Goal: Information Seeking & Learning: Find specific fact

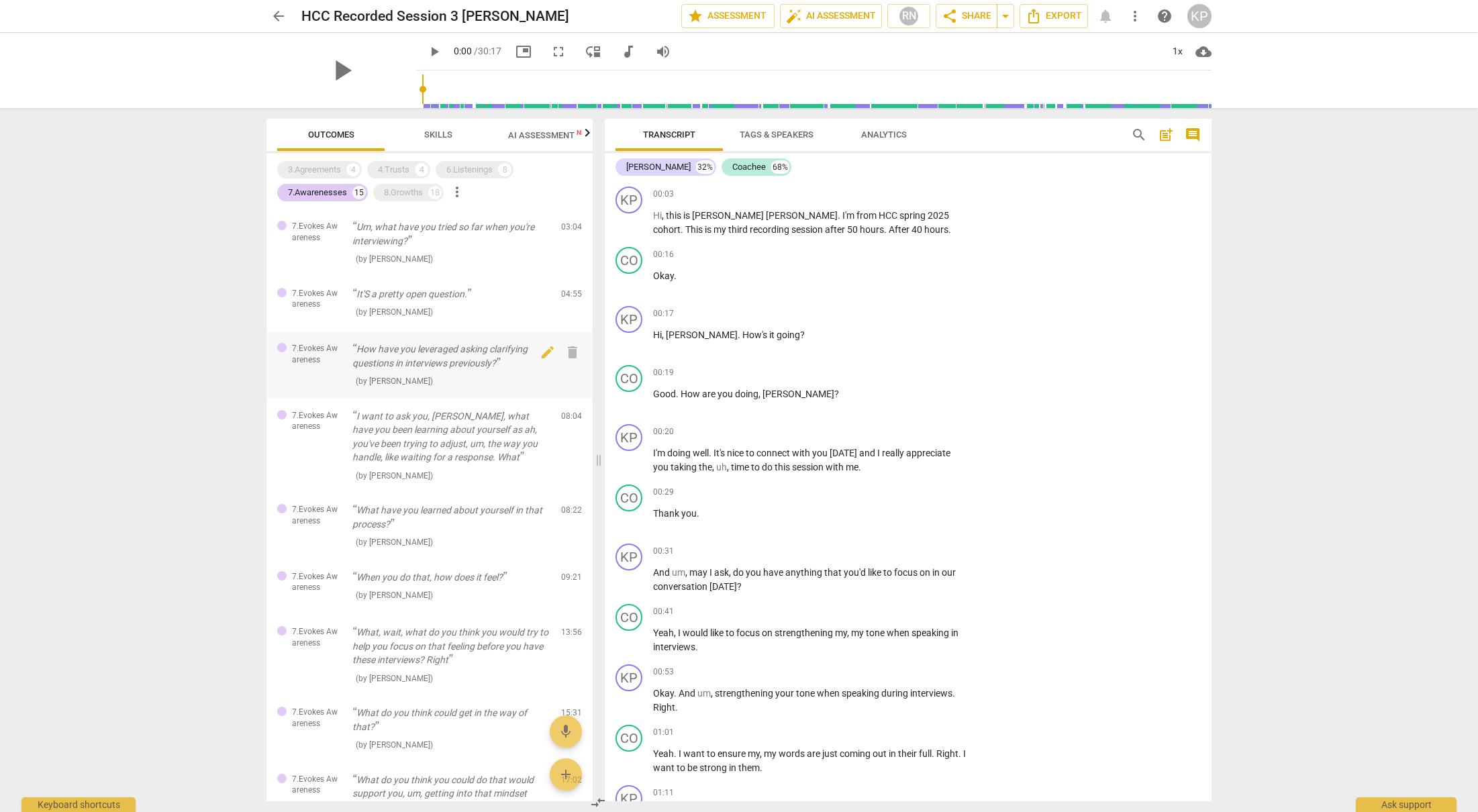
scroll to position [4594, 0]
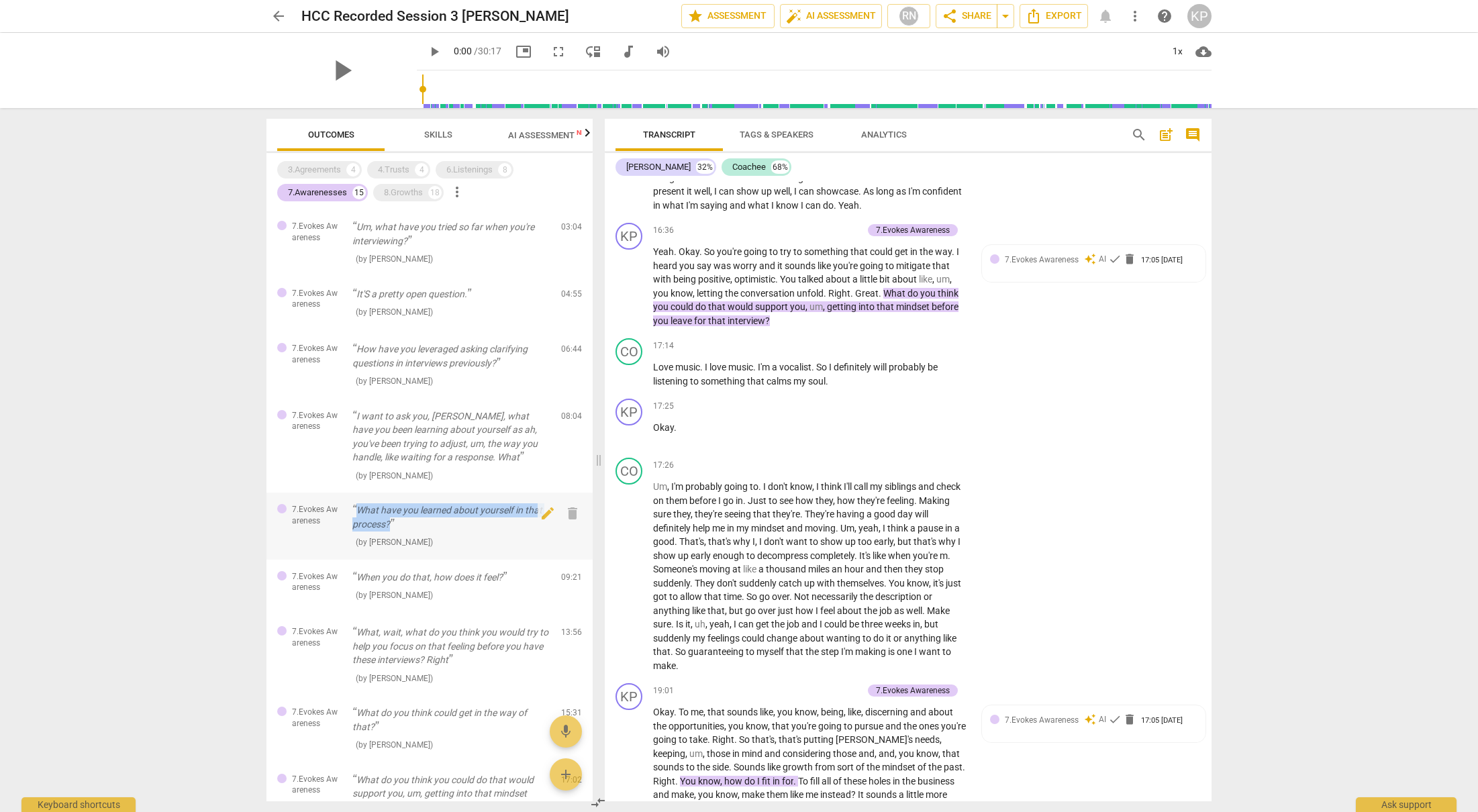
drag, startPoint x: 356, startPoint y: 507, endPoint x: 391, endPoint y: 521, distance: 37.7
click at [415, 530] on p "What have you learned about yourself in that process?" at bounding box center [451, 517] width 198 height 27
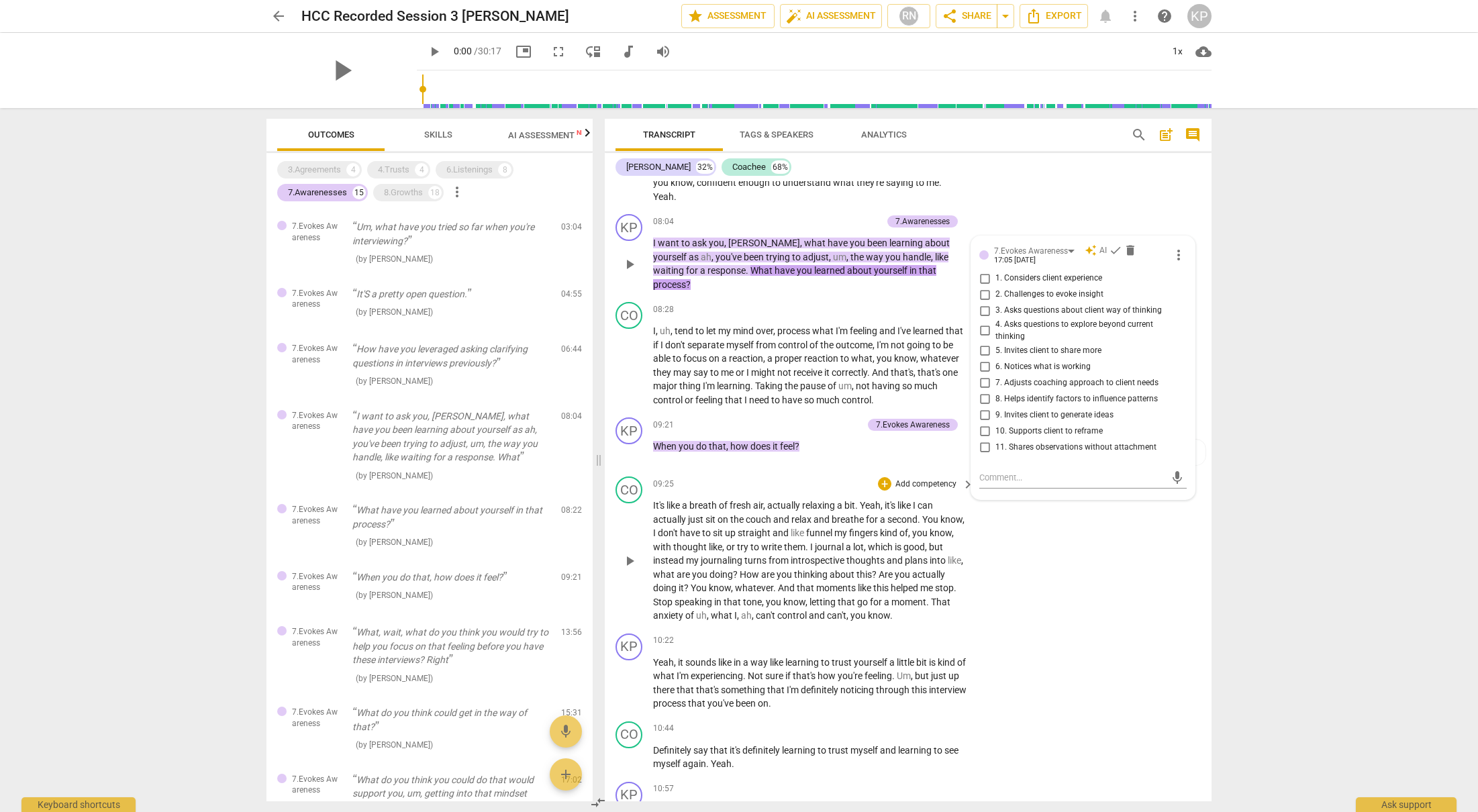
click at [886, 561] on span "thoughts" at bounding box center [866, 561] width 40 height 11
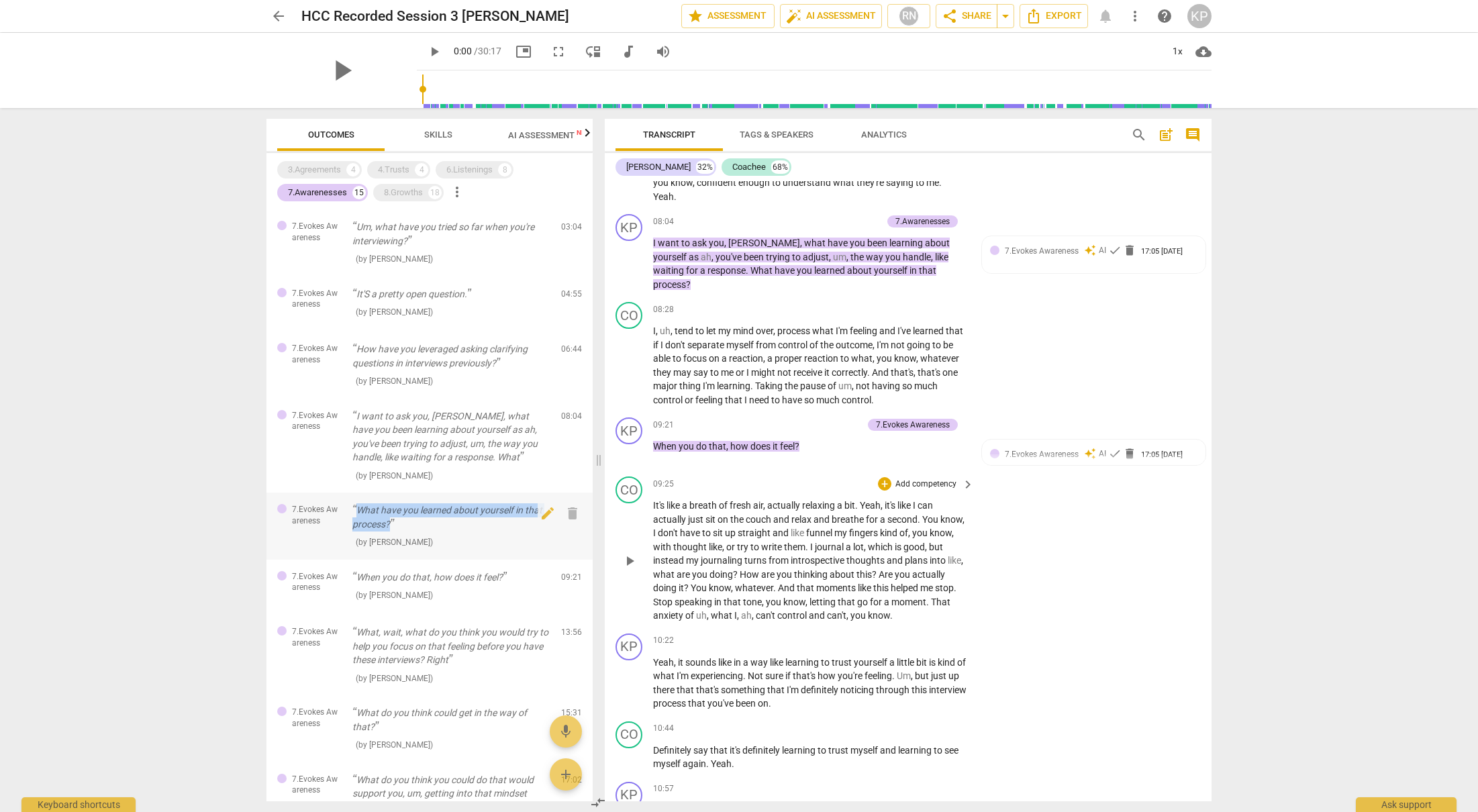
drag, startPoint x: 394, startPoint y: 523, endPoint x: 349, endPoint y: 508, distance: 47.4
click at [348, 508] on div "7.Evokes Awareness What have you learned about yourself in that process? ( by […" at bounding box center [430, 526] width 327 height 67
copy p "What have you learned about yourself in that process?"
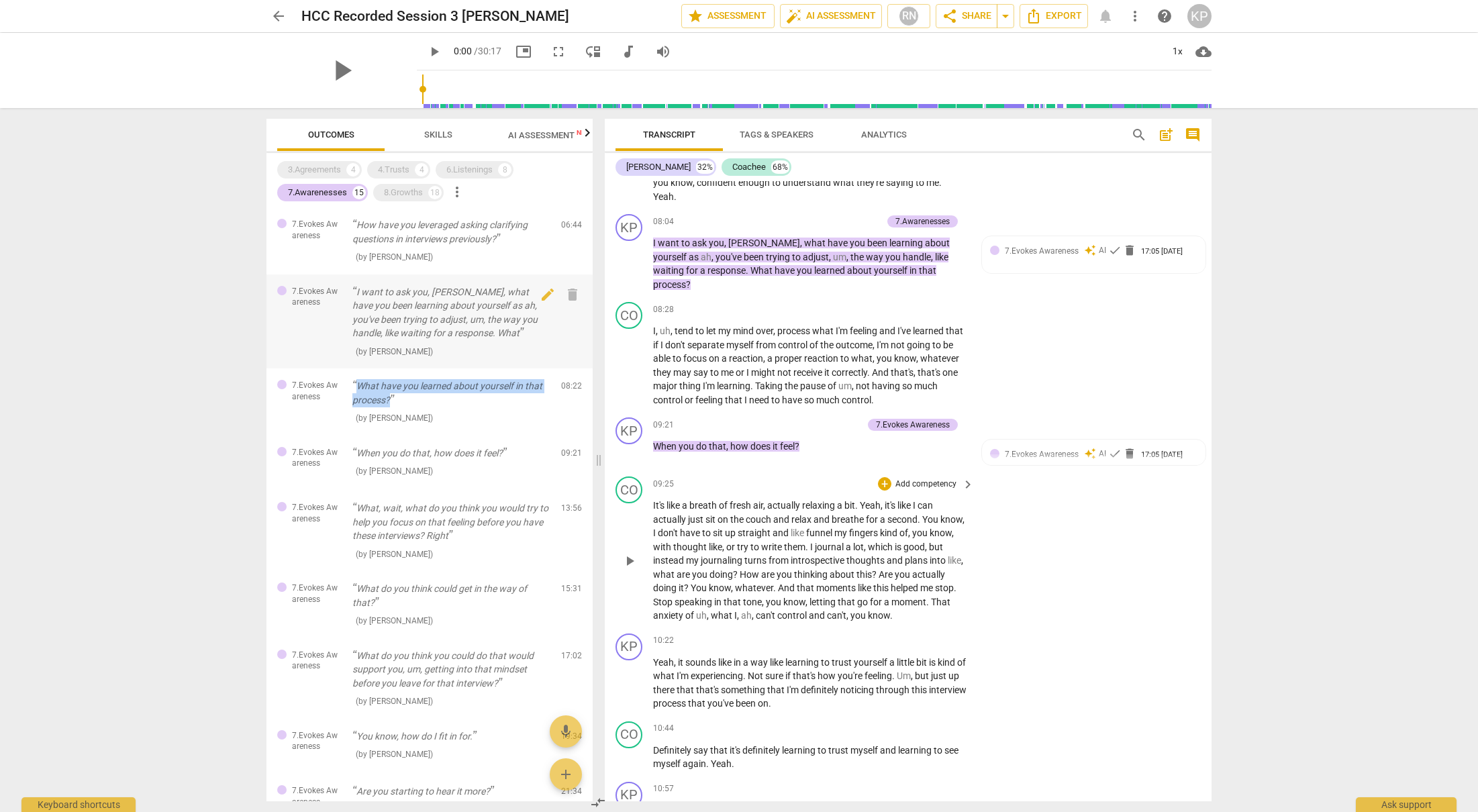
scroll to position [126, 0]
click at [387, 451] on p "When you do that, how does it feel?" at bounding box center [451, 451] width 198 height 14
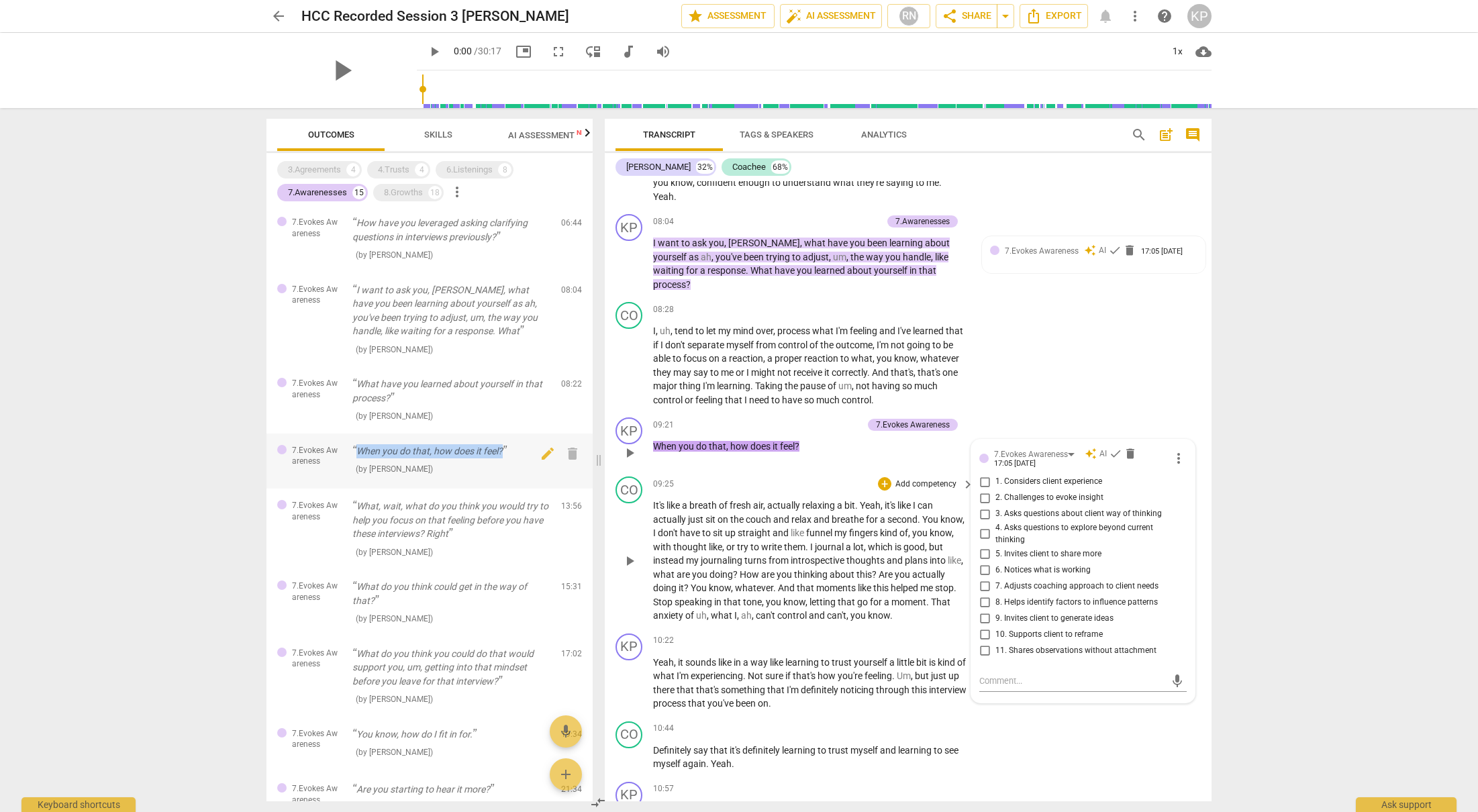
drag, startPoint x: 358, startPoint y: 450, endPoint x: 506, endPoint y: 454, distance: 148.1
click at [508, 454] on p "When you do that, how does it feel?" at bounding box center [451, 451] width 198 height 14
copy p "When you do that, how does it feel?"
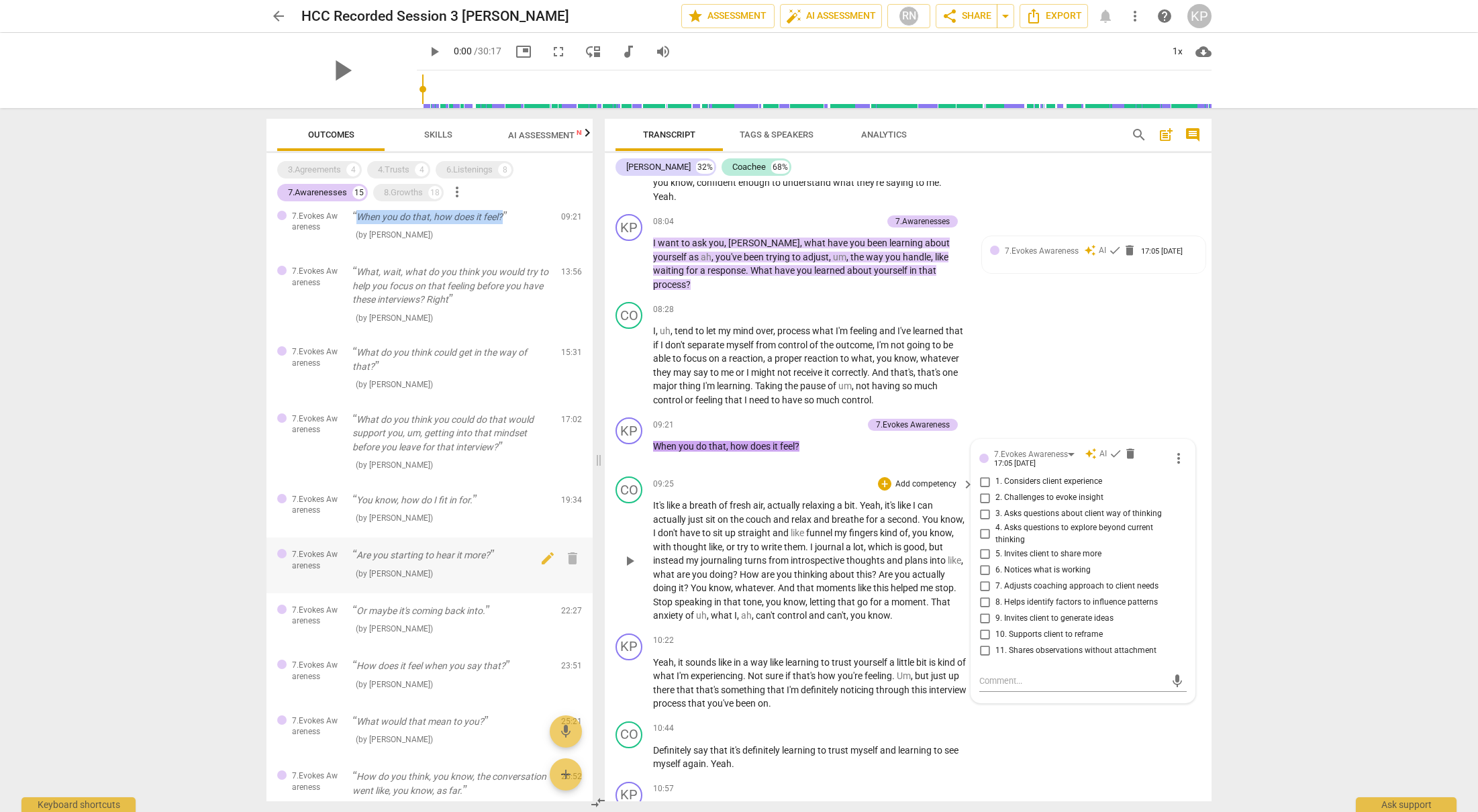
scroll to position [354, 0]
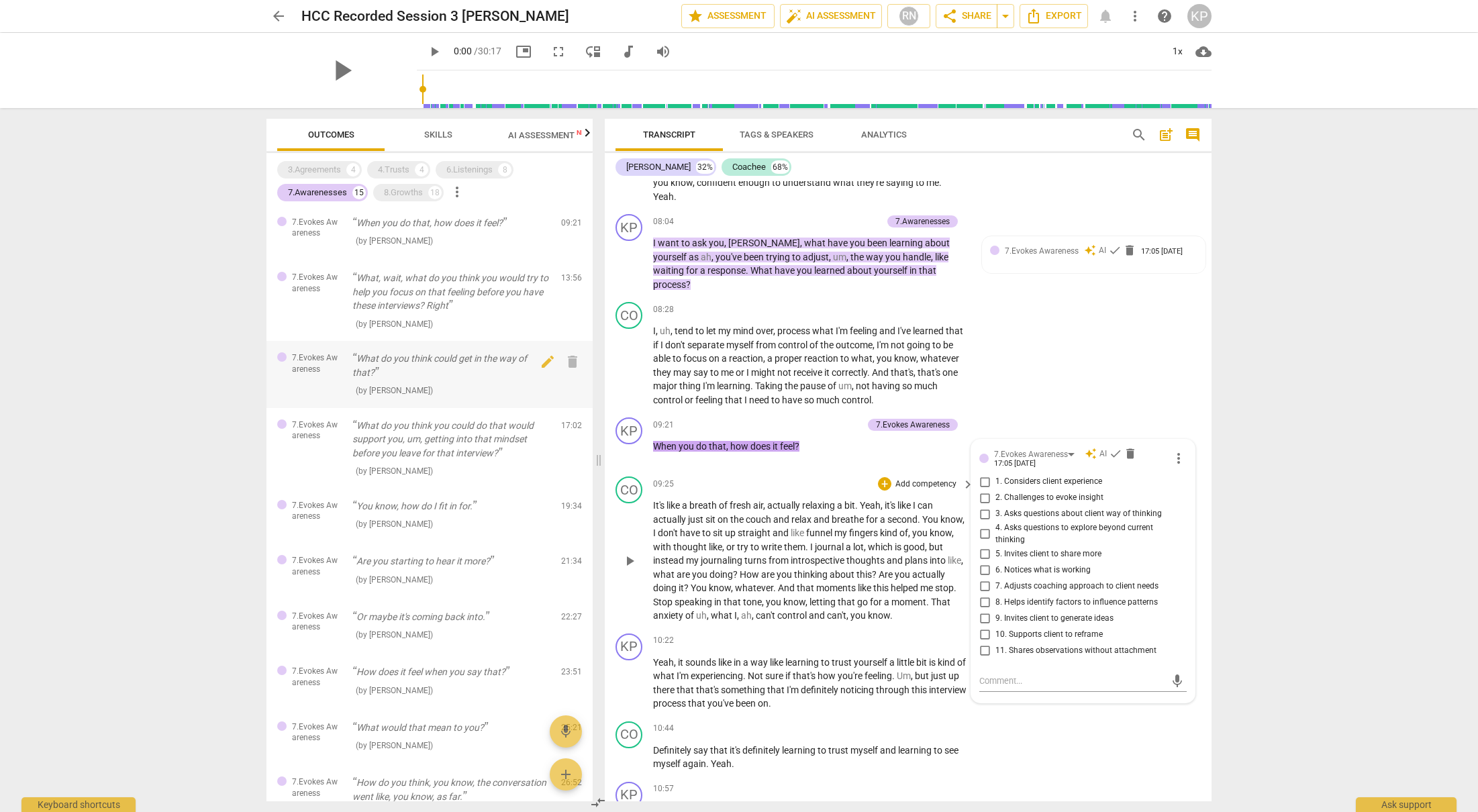
drag, startPoint x: 361, startPoint y: 358, endPoint x: 422, endPoint y: 364, distance: 61.3
click at [422, 364] on p "What do you think could get in the way of that?" at bounding box center [451, 365] width 198 height 27
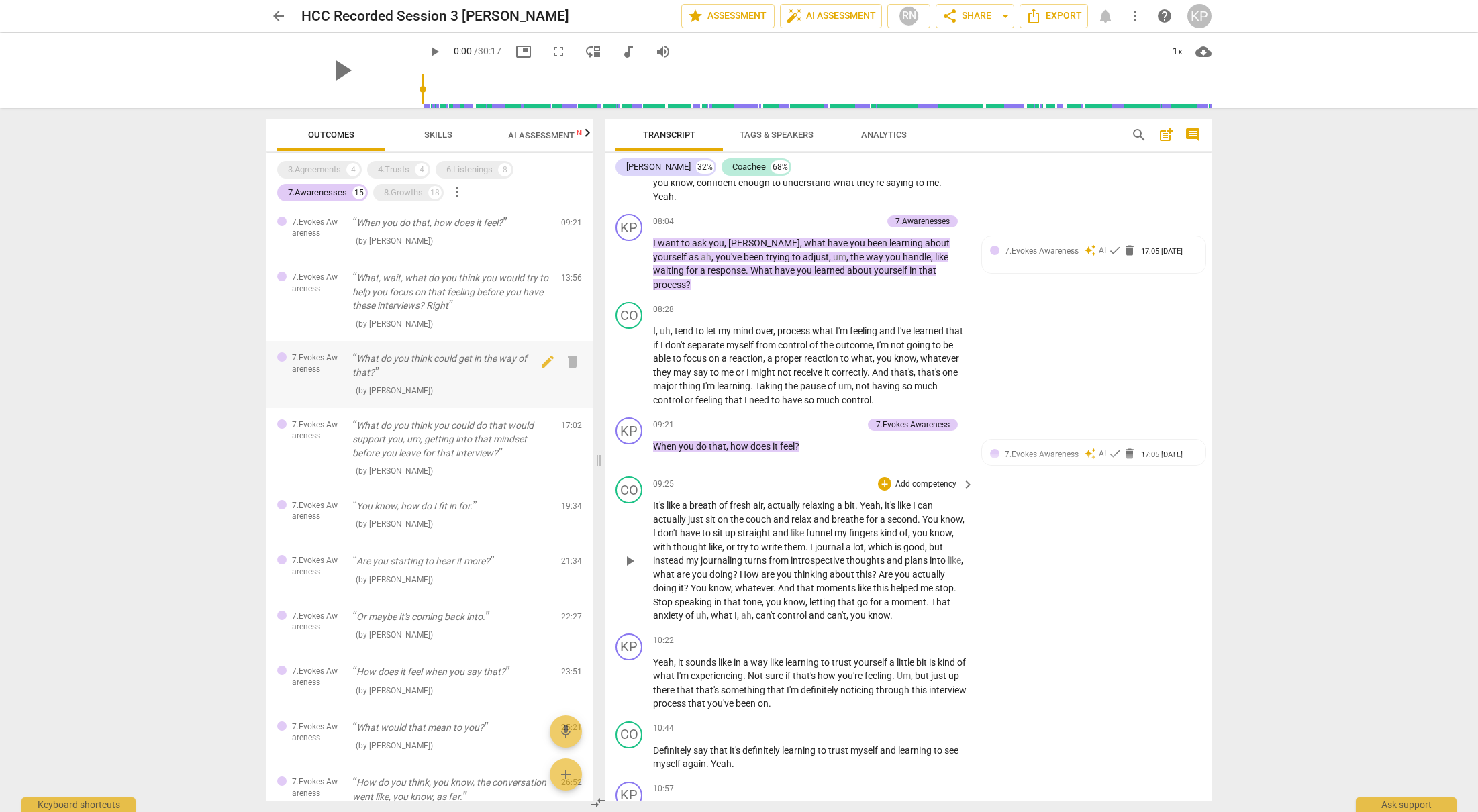
scroll to position [4281, 0]
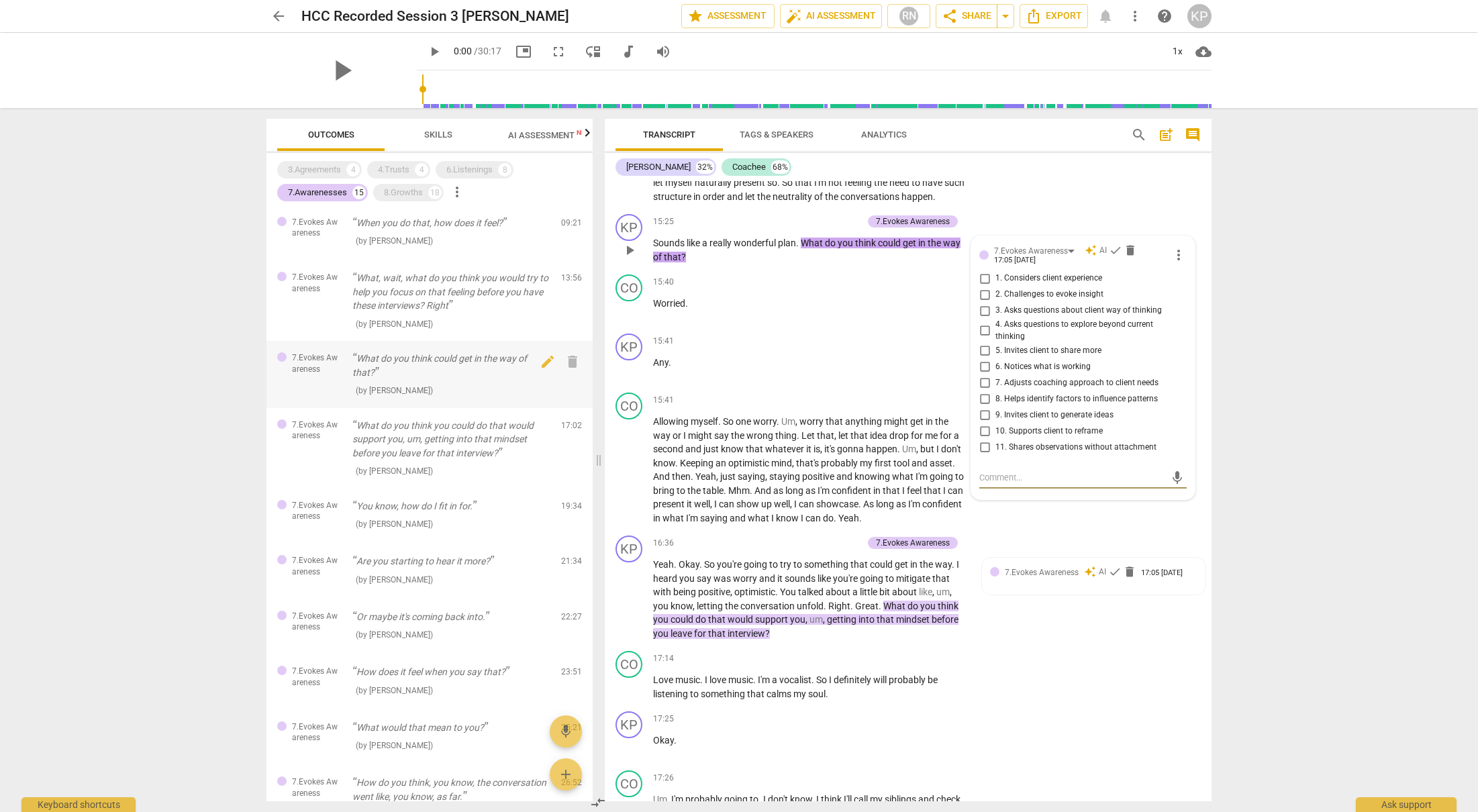
click at [359, 356] on p "What do you think could get in the way of that?" at bounding box center [451, 365] width 198 height 27
drag, startPoint x: 373, startPoint y: 371, endPoint x: 363, endPoint y: 356, distance: 18.0
click at [355, 354] on p "What do you think could get in the way of that?" at bounding box center [451, 365] width 198 height 27
copy p "What do you think could get in the way of that?"
click at [424, 451] on p "What do you think you could do that would support you, um, getting into that mi…" at bounding box center [451, 439] width 198 height 42
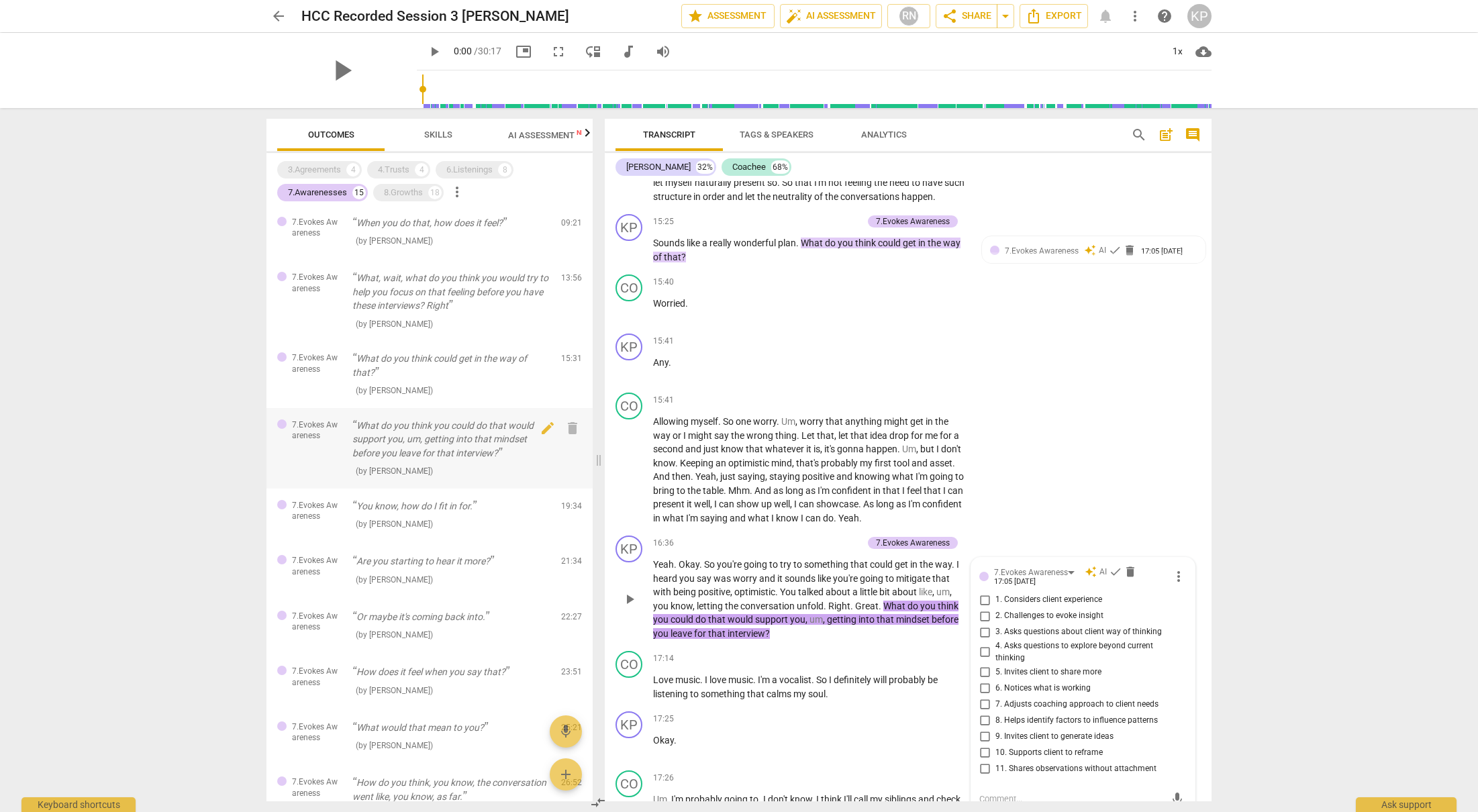
scroll to position [4602, 0]
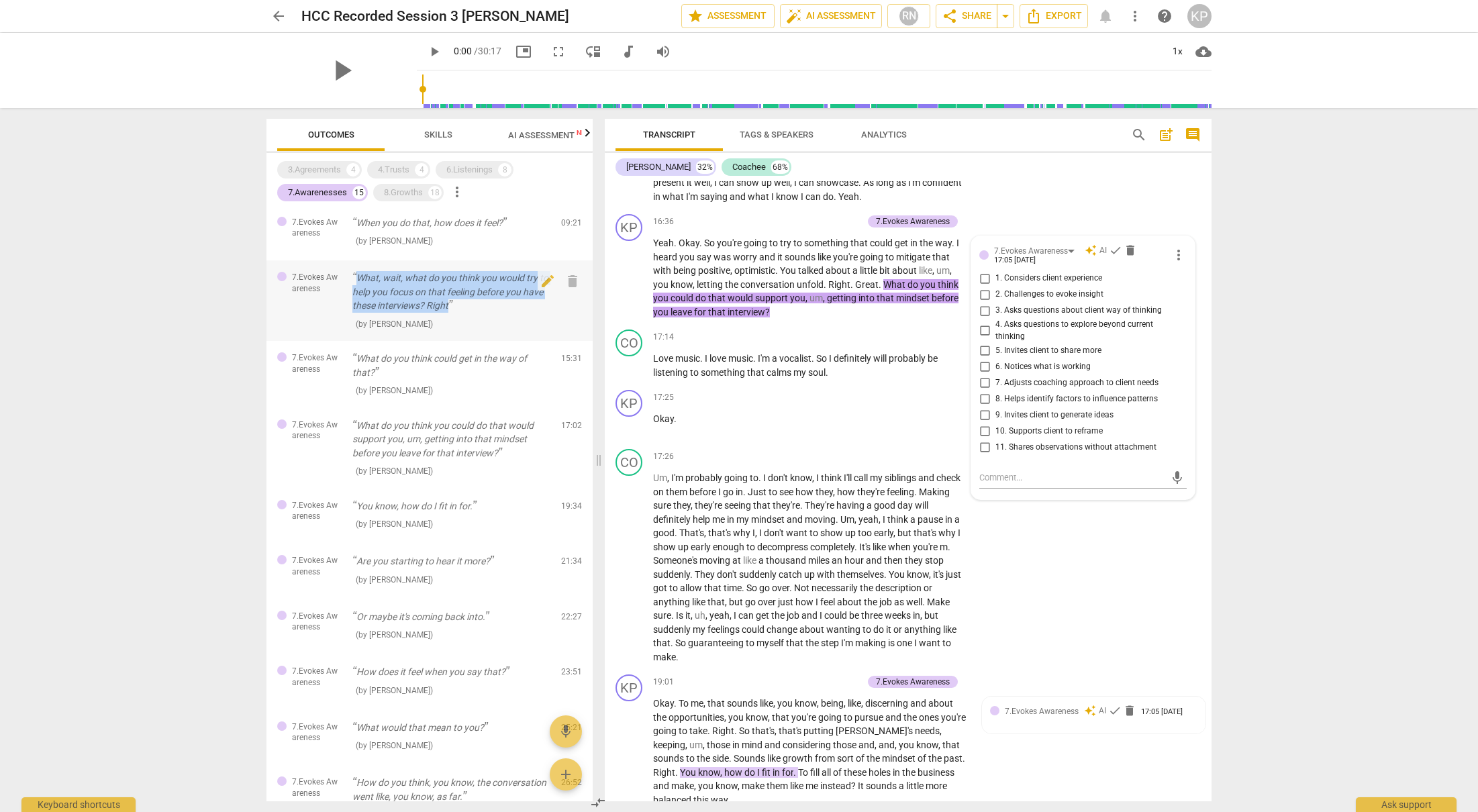
drag, startPoint x: 356, startPoint y: 279, endPoint x: 450, endPoint y: 308, distance: 98.4
click at [450, 308] on p "What, wait, what do you think you would try to help you focus on that feeling b…" at bounding box center [451, 292] width 198 height 42
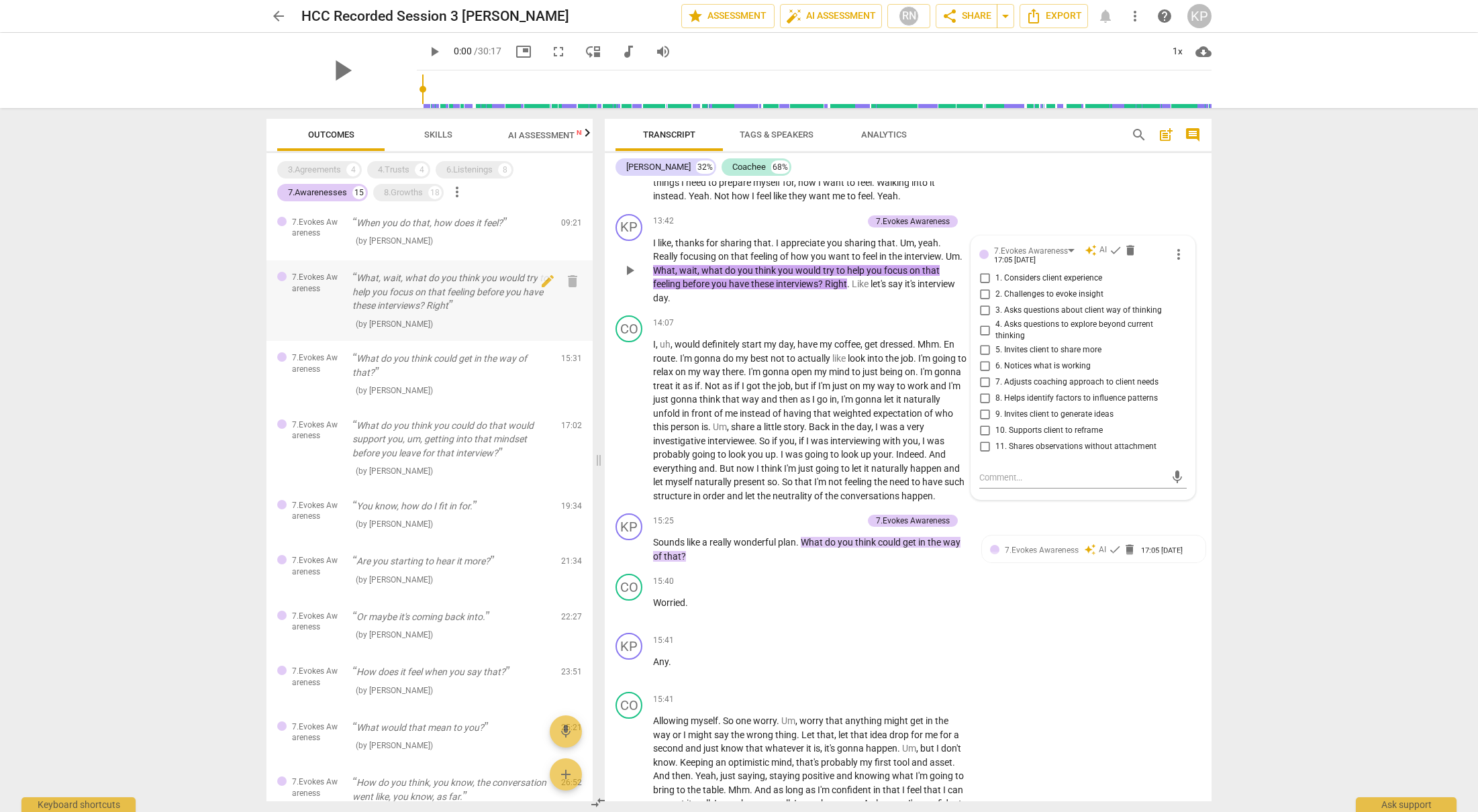
drag, startPoint x: 361, startPoint y: 275, endPoint x: 455, endPoint y: 305, distance: 98.7
click at [408, 292] on p "What, wait, what do you think you would try to help you focus on that feeling b…" at bounding box center [451, 292] width 198 height 42
drag, startPoint x: 448, startPoint y: 303, endPoint x: 368, endPoint y: 274, distance: 85.1
click at [361, 268] on div "7.Evokes Awareness What, wait, what do you think you would try to help you focu…" at bounding box center [430, 301] width 327 height 80
copy p "What, wait, what do you think you would try to help you focus on that feeling b…"
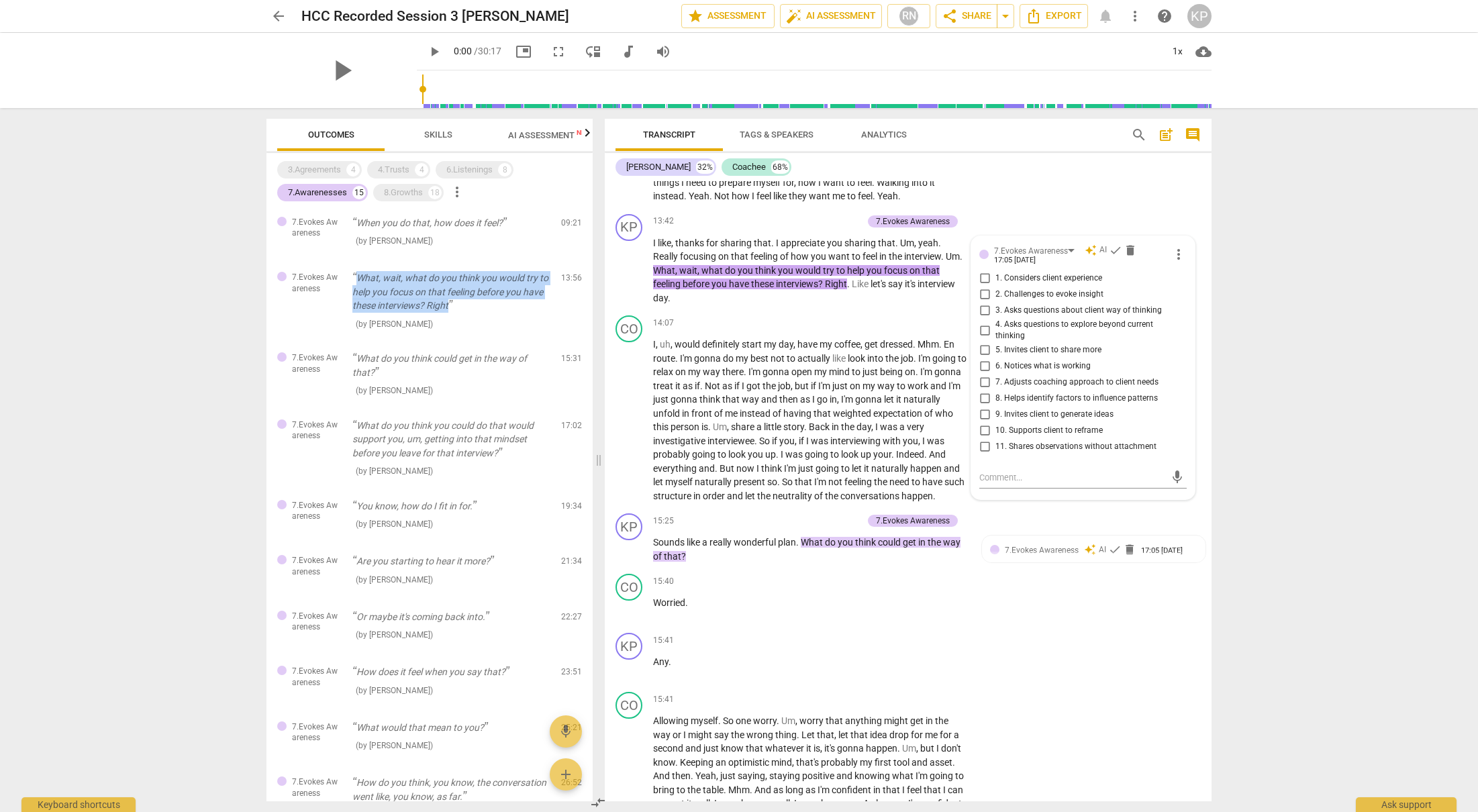
click at [516, 134] on span "AI Assessment New" at bounding box center [550, 135] width 83 height 10
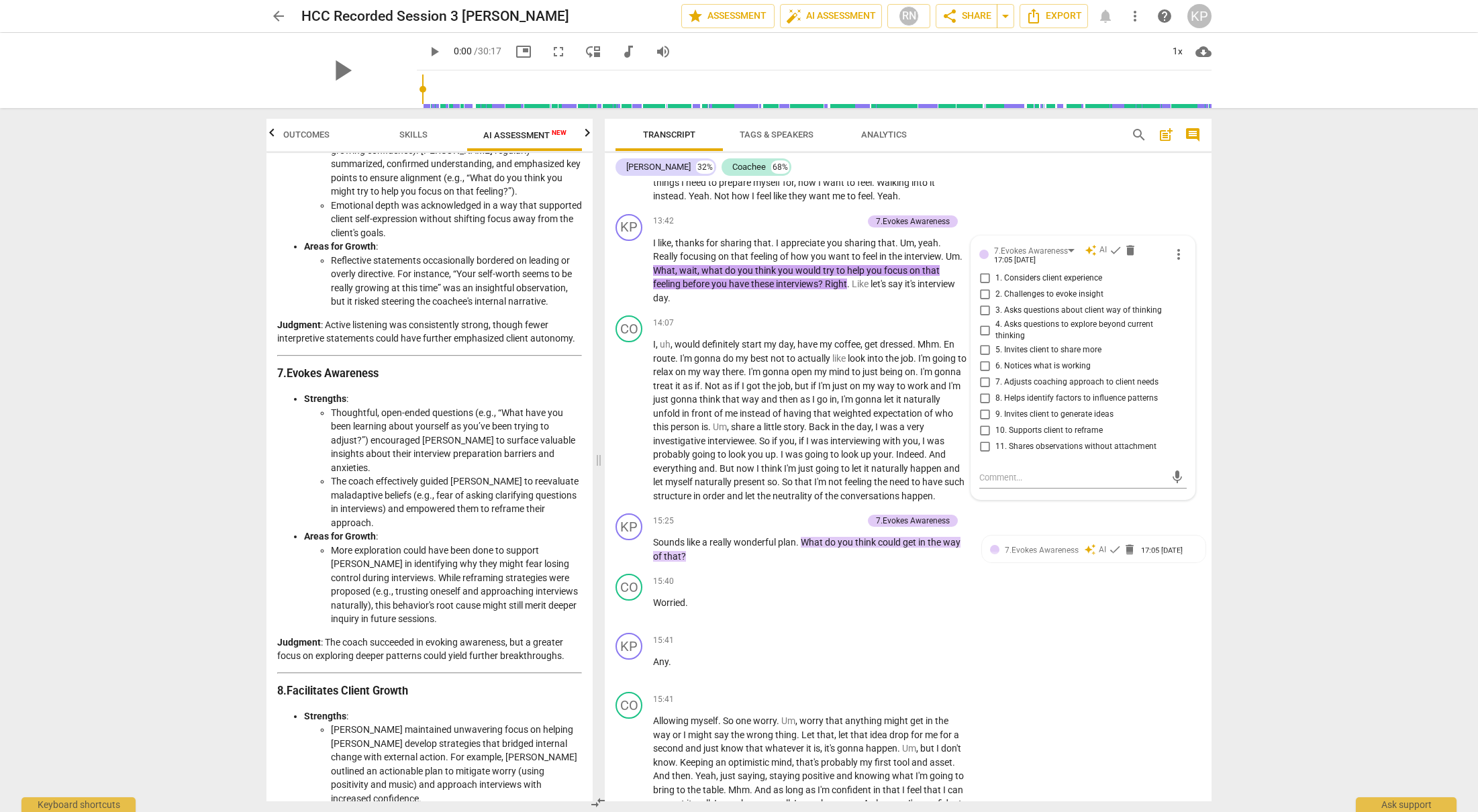
scroll to position [1960, 0]
drag, startPoint x: 379, startPoint y: 397, endPoint x: 483, endPoint y: 437, distance: 111.4
click at [483, 473] on li "The coach effectively guided [PERSON_NAME] to reevaluate maladaptive beliefs (e…" at bounding box center [456, 500] width 251 height 55
copy li "effectively guided [PERSON_NAME] to reevaluate maladaptive beliefs (e.g., fear …"
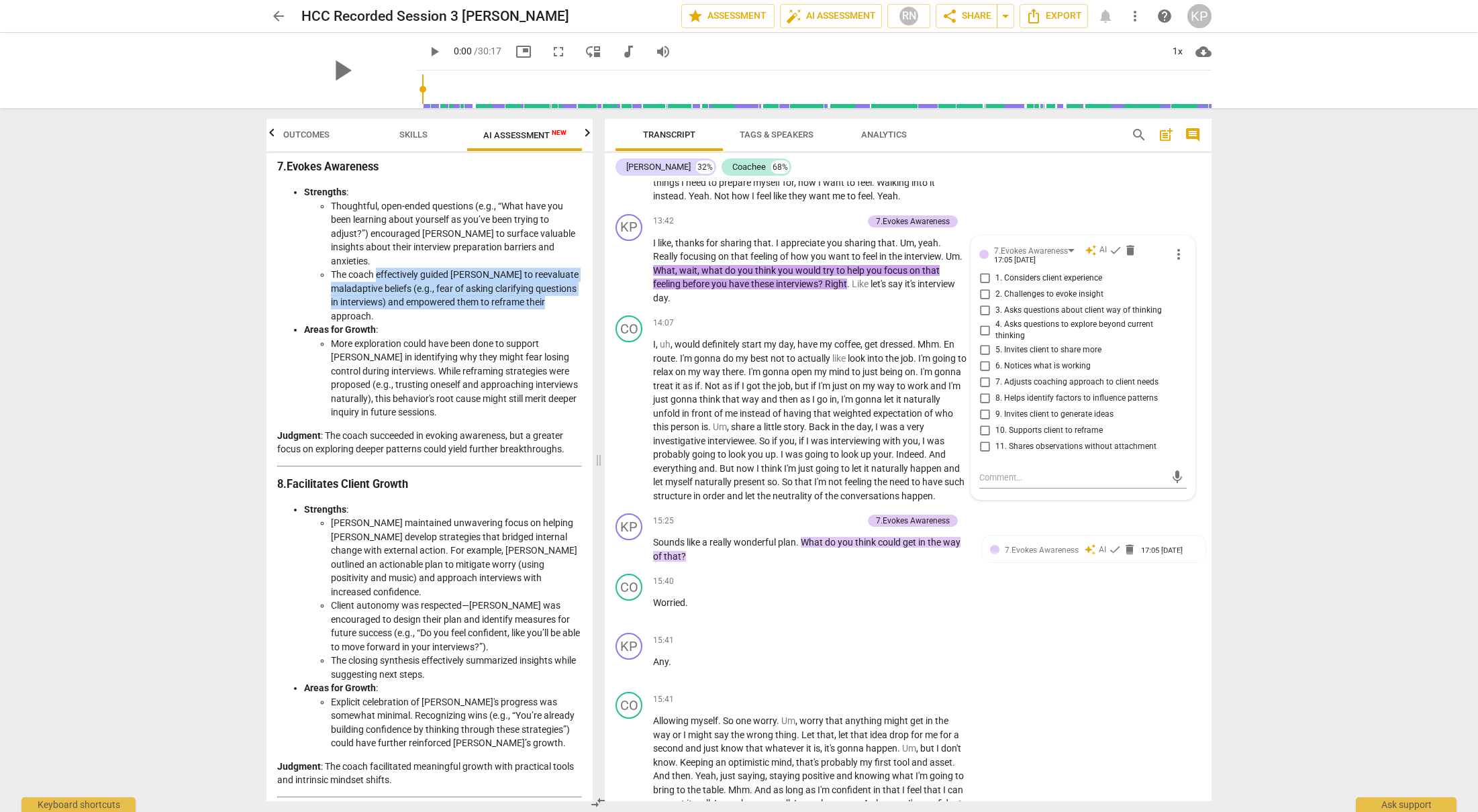
scroll to position [2168, 0]
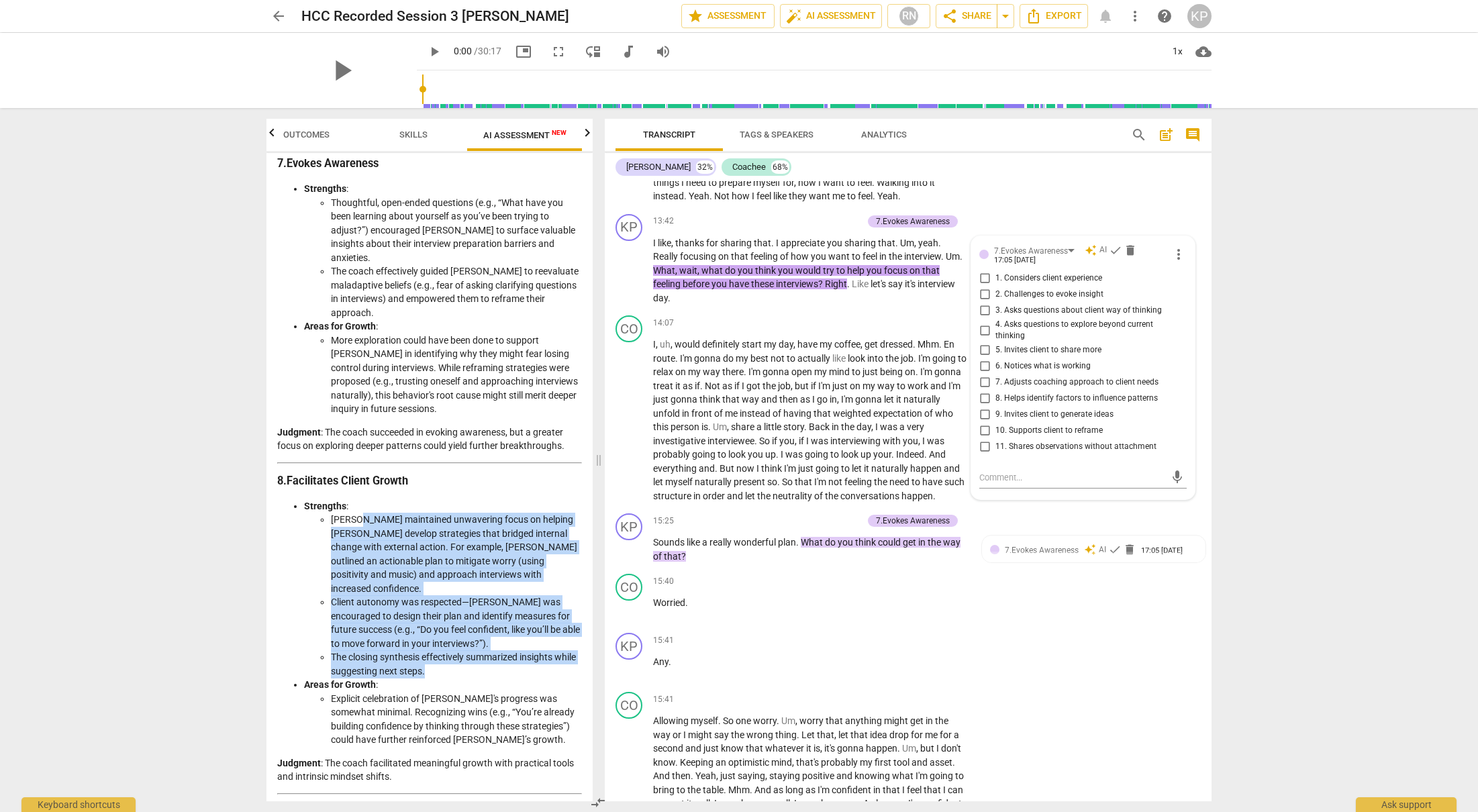
drag, startPoint x: 356, startPoint y: 437, endPoint x: 498, endPoint y: 578, distance: 200.1
click at [498, 578] on ul "[PERSON_NAME] maintained unwavering focus on helping [PERSON_NAME] develop stra…" at bounding box center [442, 595] width 278 height 165
copy ul "maintained unwavering focus on helping [PERSON_NAME] develop strategies that br…"
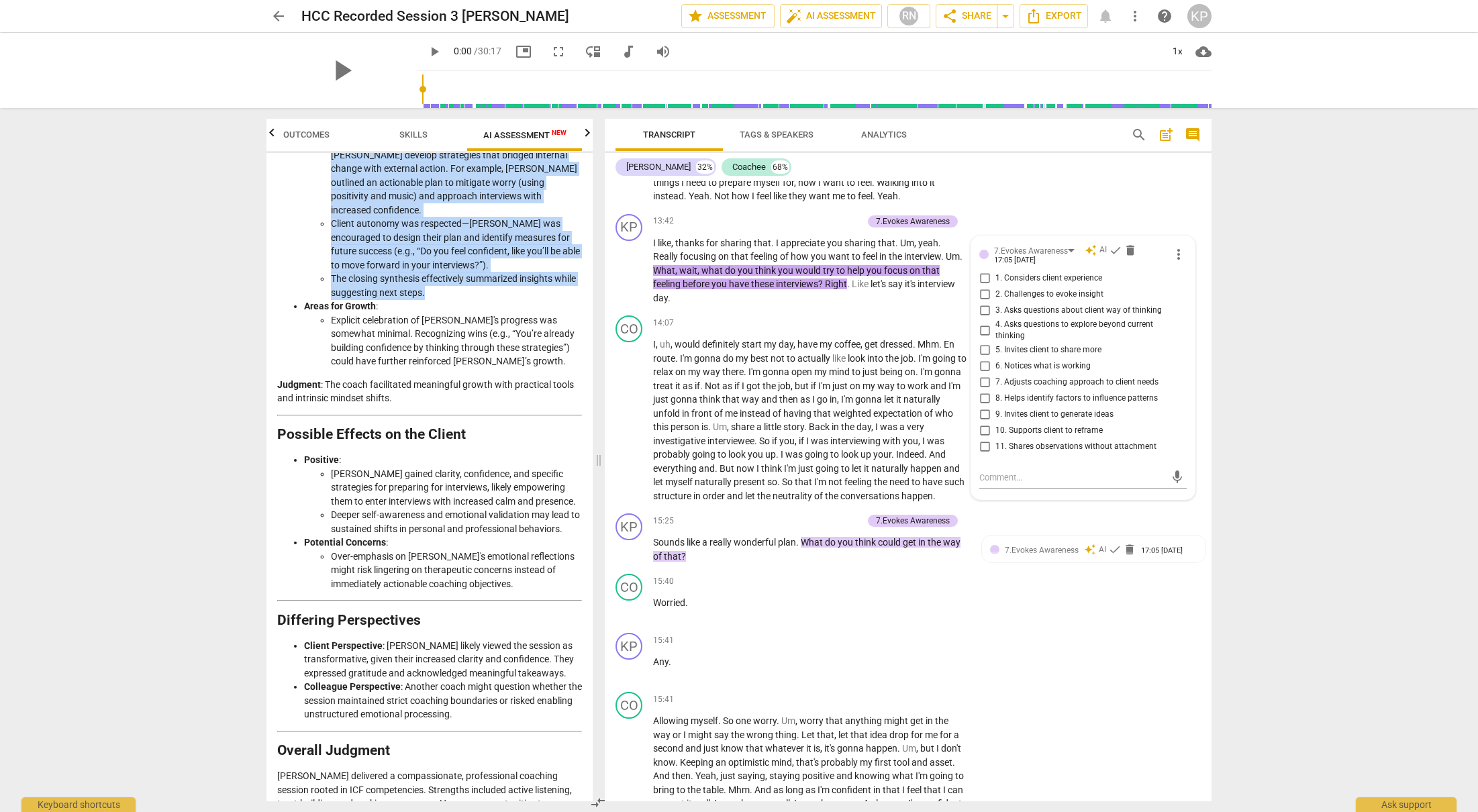
scroll to position [2549, 0]
